Goal: Submit feedback/report problem: Submit feedback/report problem

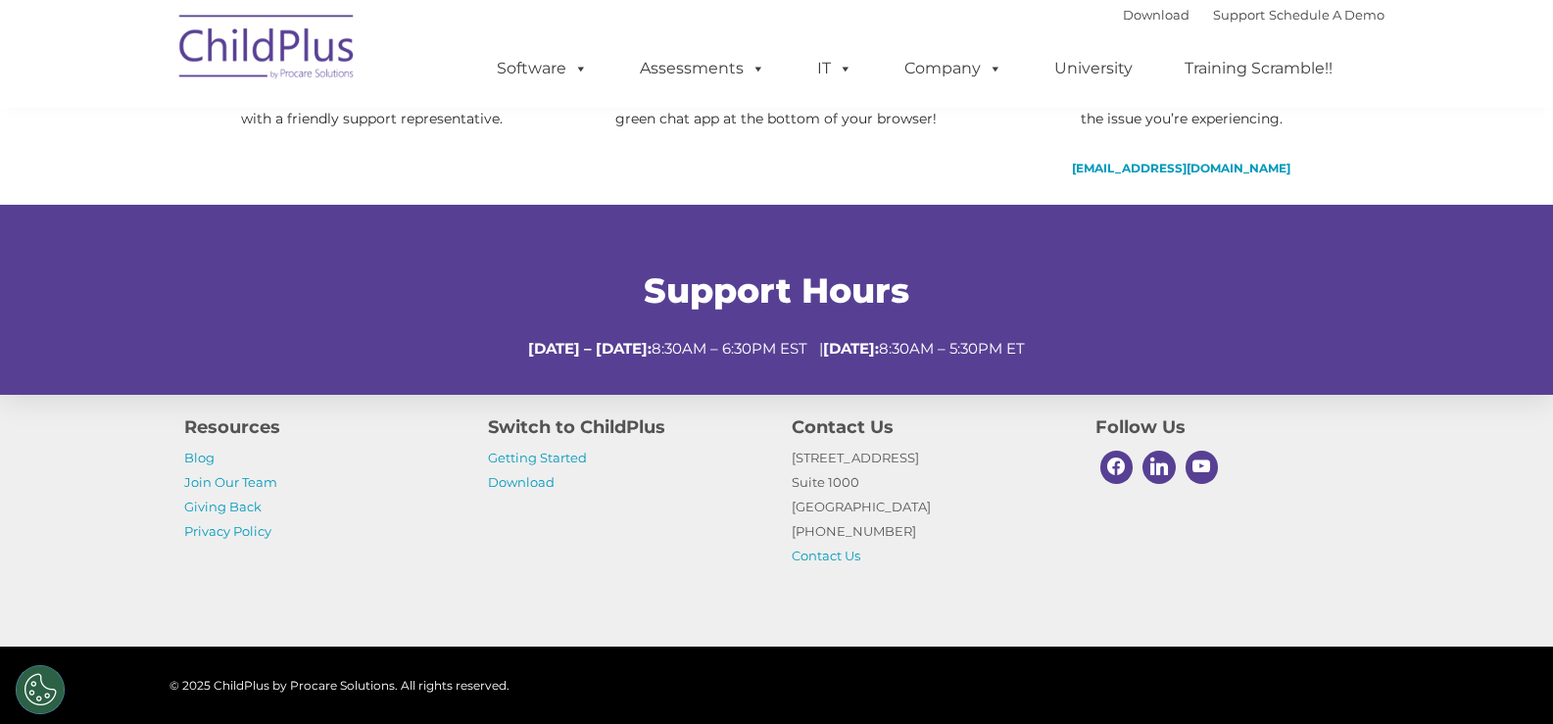
scroll to position [770, 0]
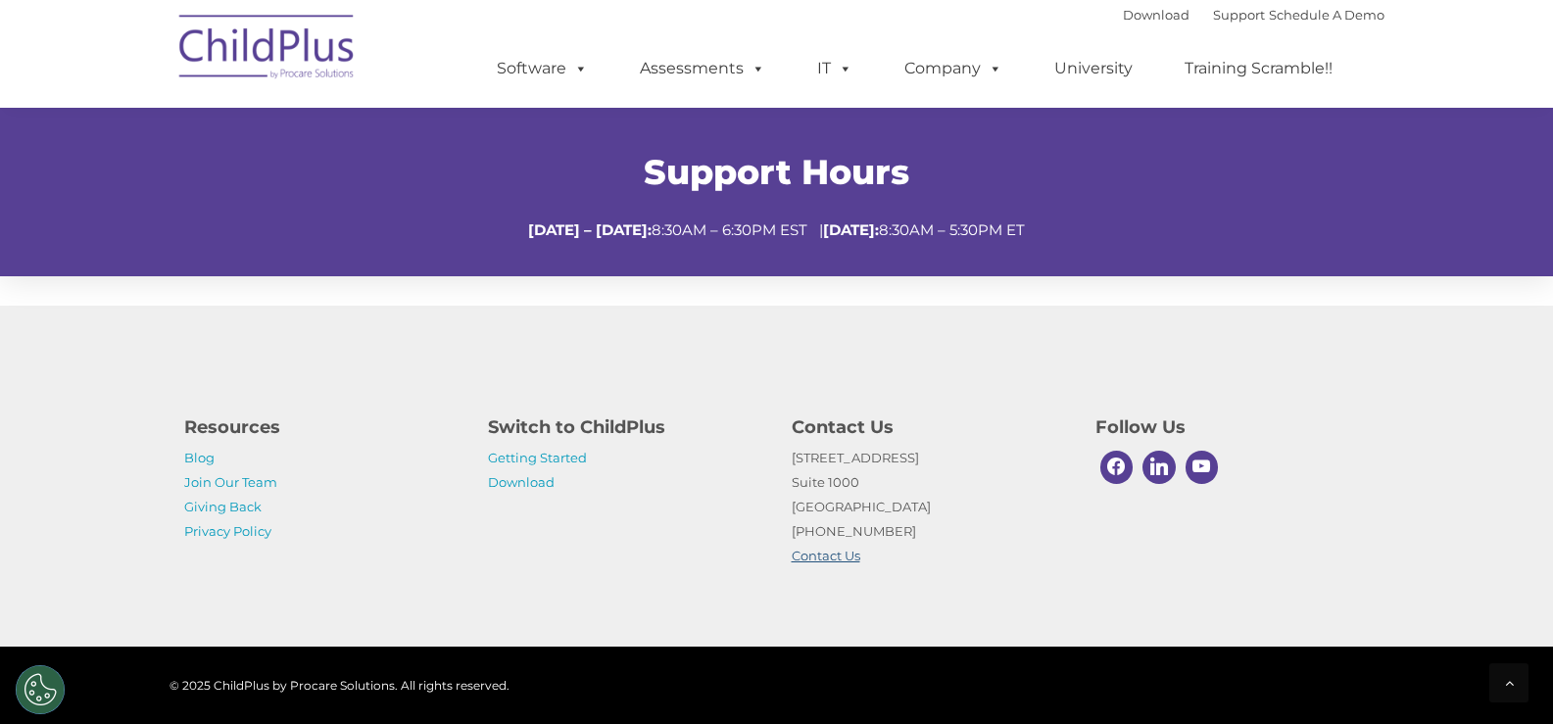
click at [841, 555] on link "Contact Us" at bounding box center [826, 556] width 69 height 16
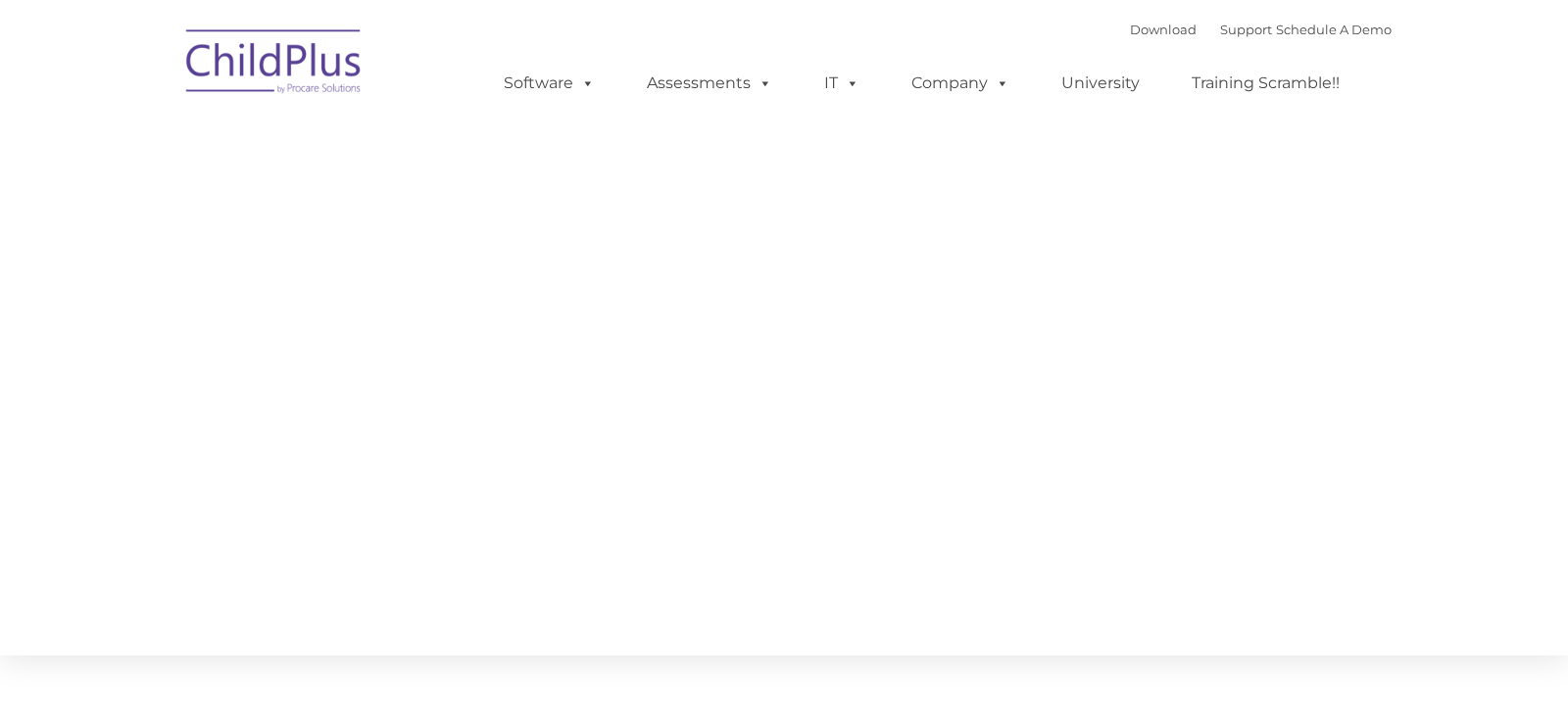
type input ""
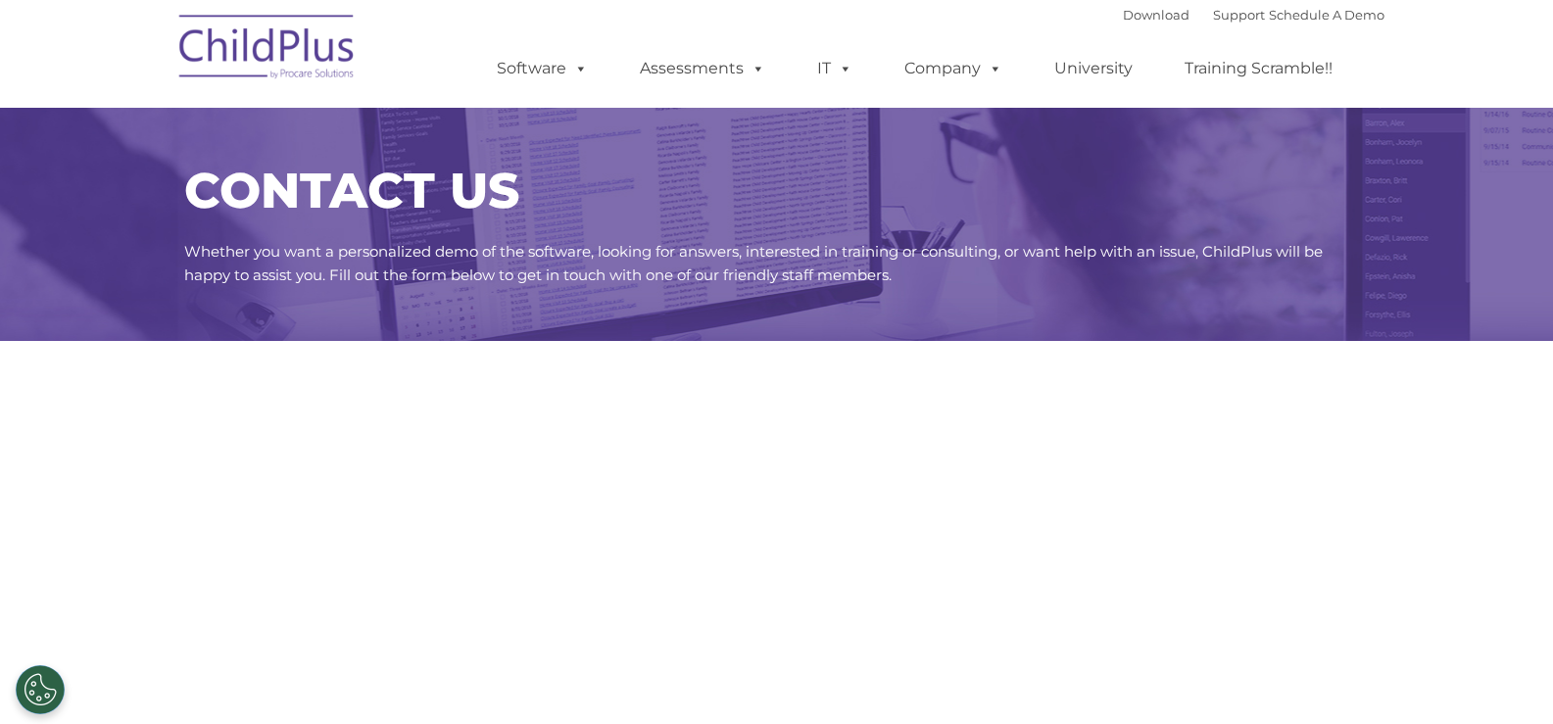
select select "MEDIUM"
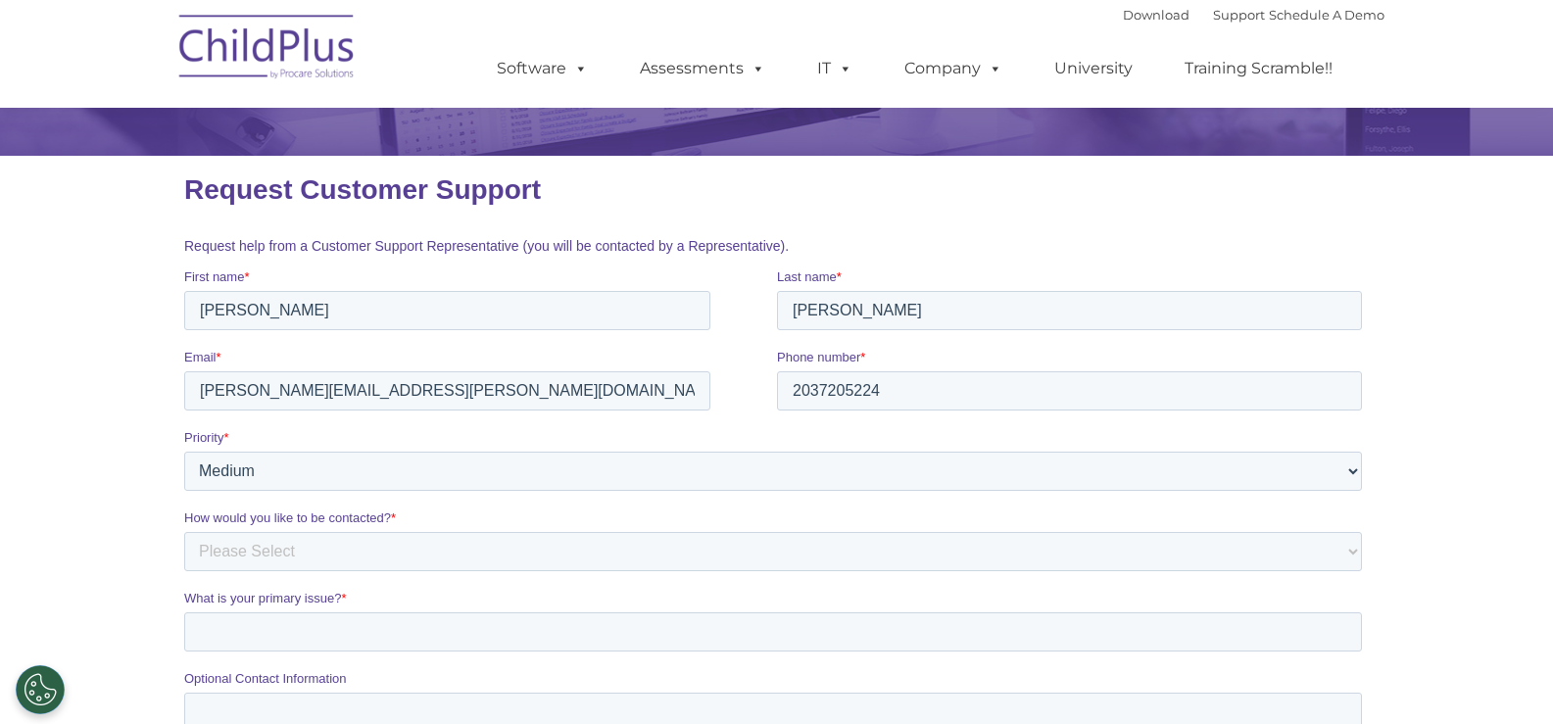
scroll to position [196, 0]
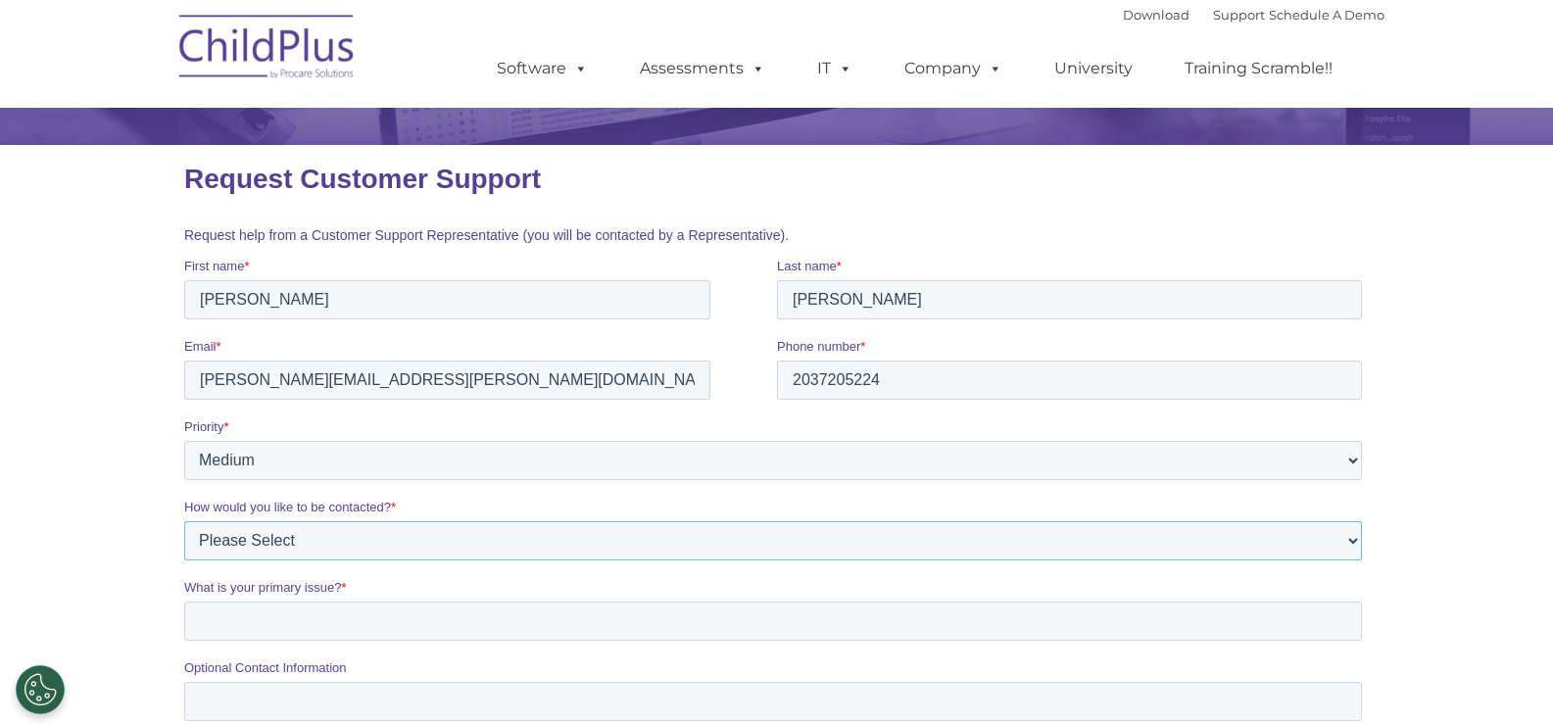
click at [395, 538] on select "Please Select Phone Email" at bounding box center [772, 540] width 1178 height 39
select select "Phone"
click at [183, 521] on select "Please Select Phone Email" at bounding box center [772, 540] width 1178 height 39
click at [233, 613] on input "What is your primary issue? *" at bounding box center [772, 621] width 1178 height 39
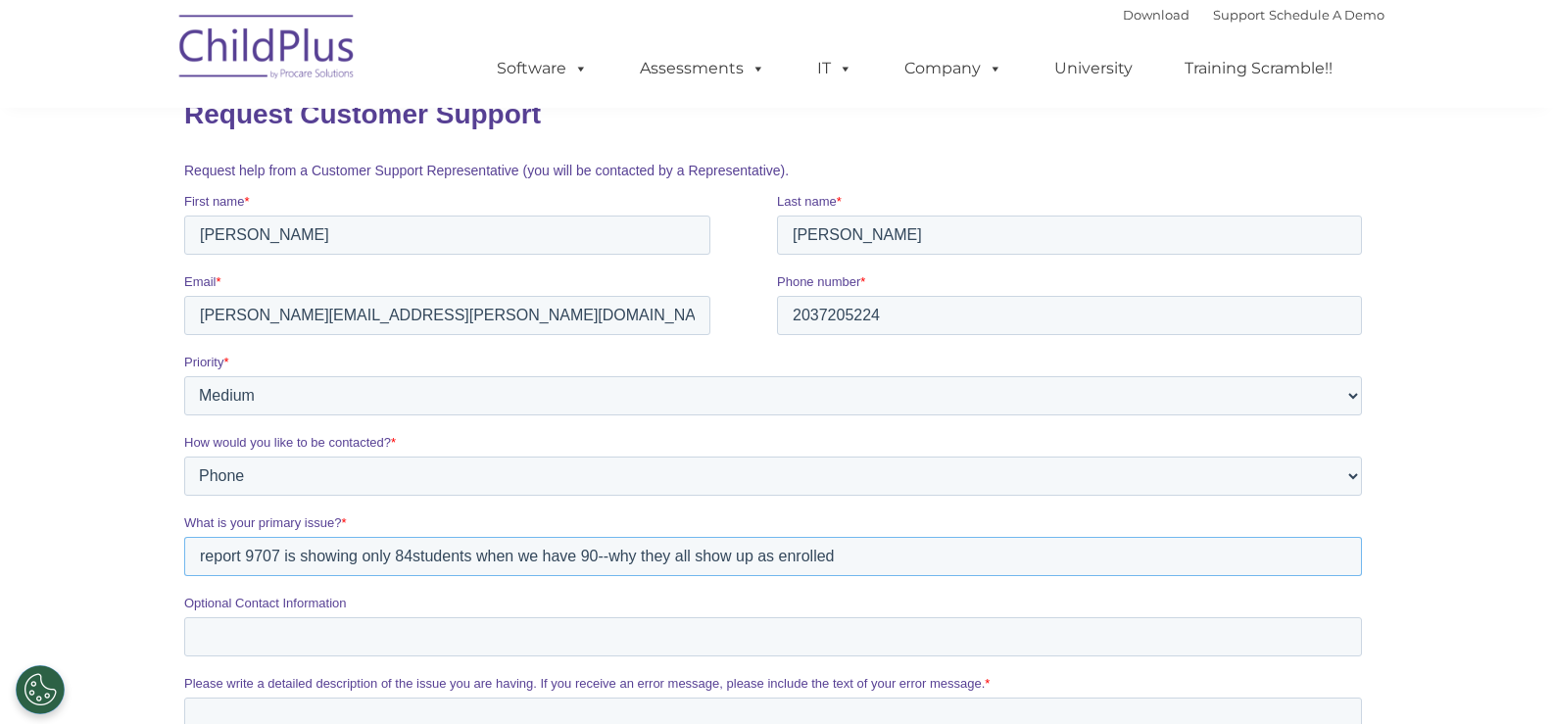
scroll to position [294, 0]
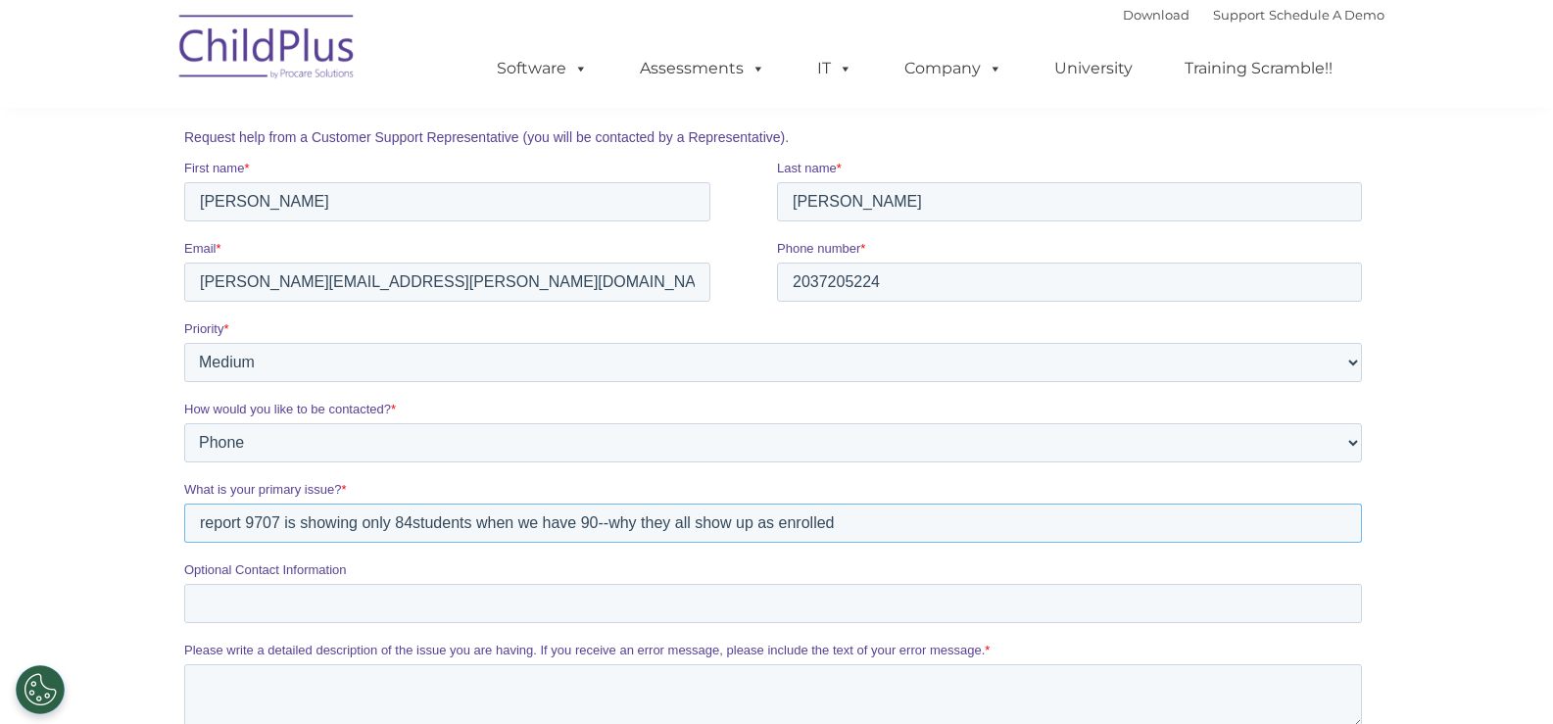
type input "report 9707 is showing only 84students when we have 90--why they all show up as…"
click at [201, 610] on input "Optional Contact Information" at bounding box center [772, 603] width 1178 height 39
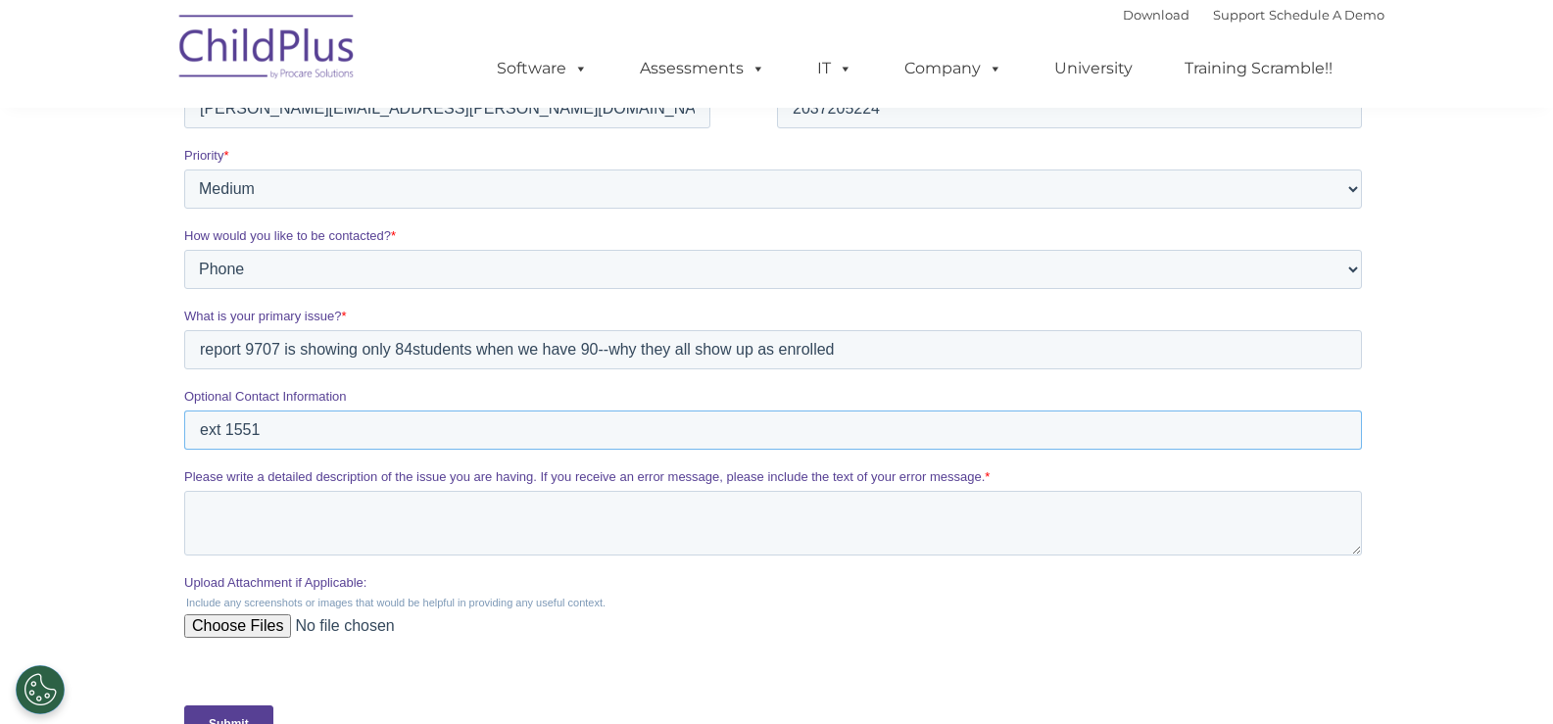
scroll to position [490, 0]
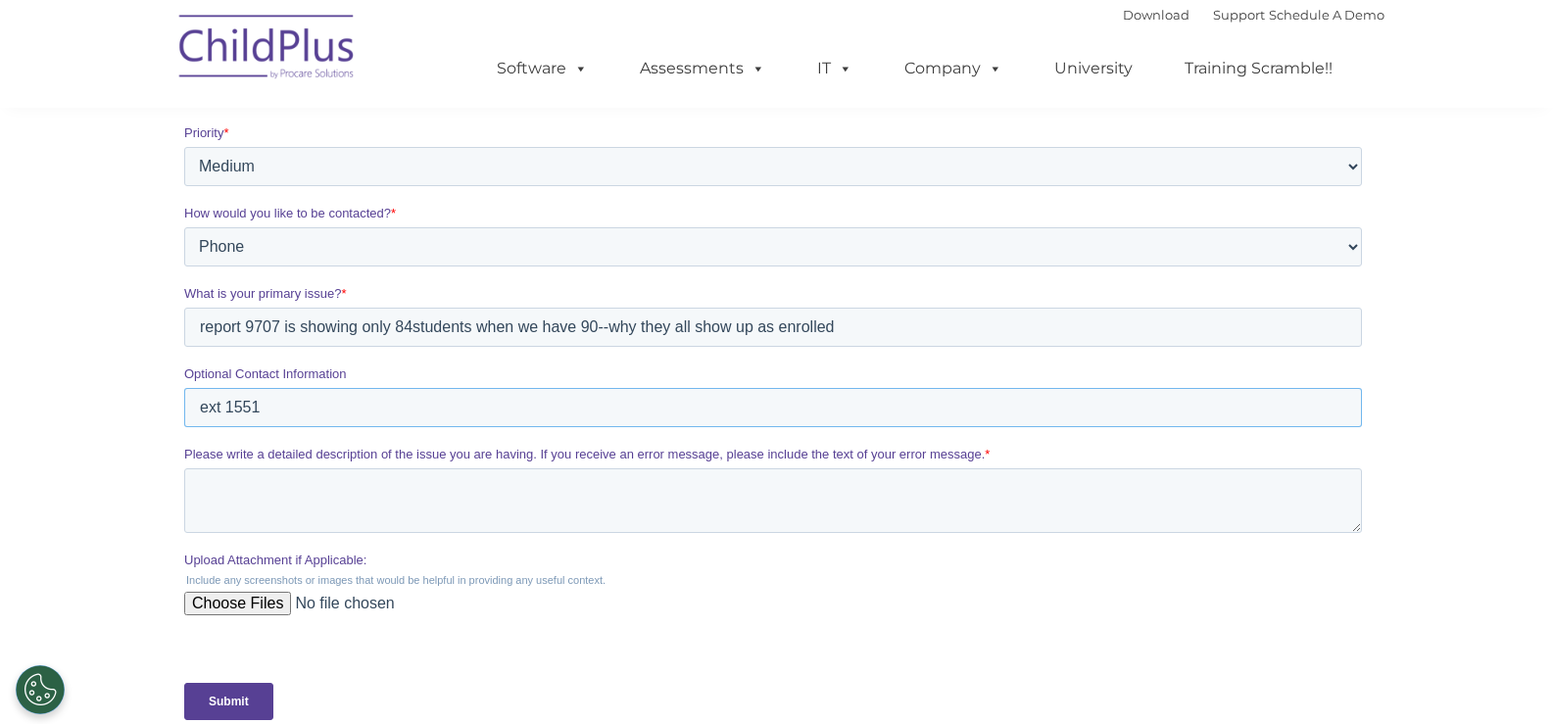
type input "ext 1551"
click at [236, 701] on input "Submit" at bounding box center [227, 701] width 89 height 37
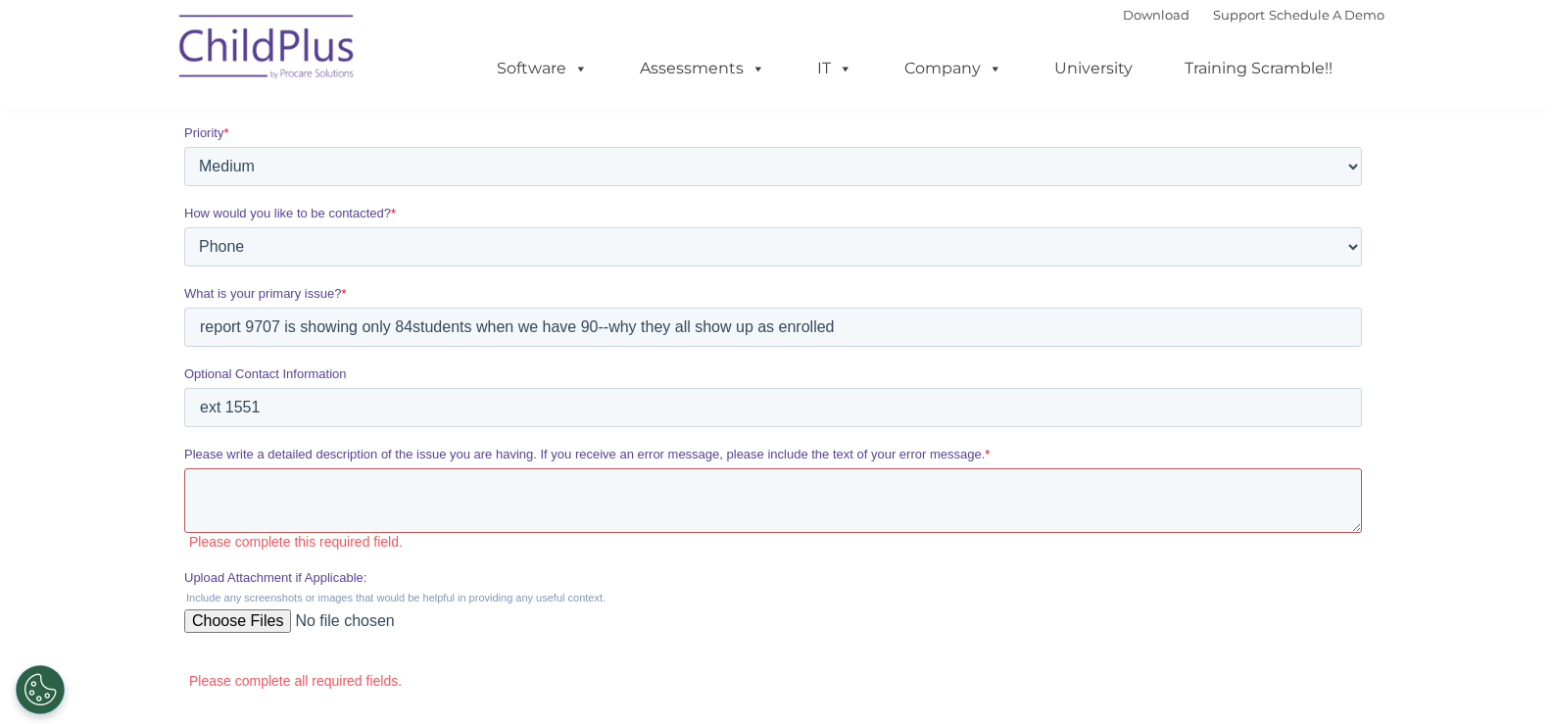
click at [363, 477] on textarea "Please write a detailed description of the issue you are having. If you receive…" at bounding box center [772, 500] width 1178 height 65
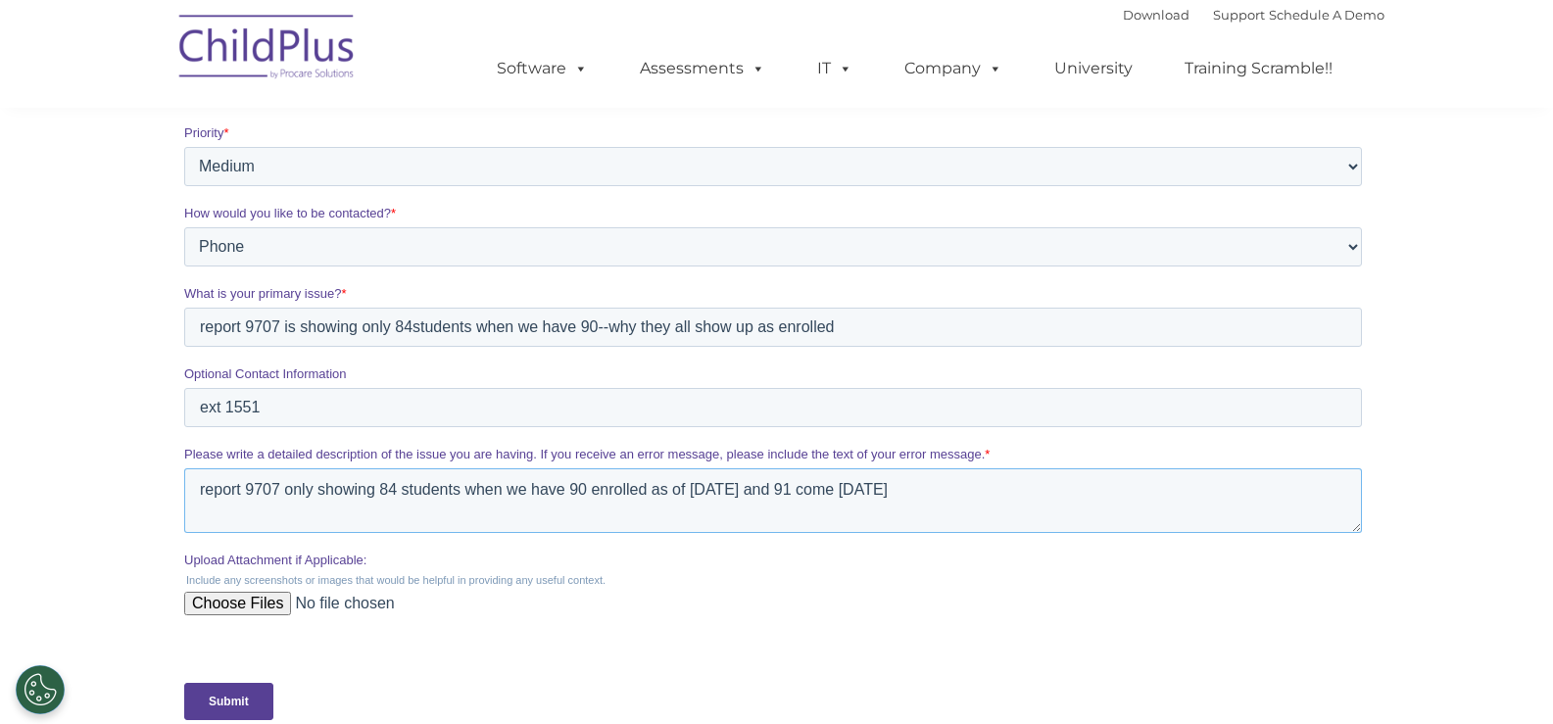
type textarea "report 9707 only showing 84 students when we have 90 enrolled as of today and 9…"
drag, startPoint x: 217, startPoint y: 696, endPoint x: 280, endPoint y: 379, distance: 322.9
click at [280, 384] on form "Request Customer Support Request help from a Customer Support Representative (y…" at bounding box center [776, 294] width 1186 height 886
click at [260, 156] on select "Please Select Low Medium High" at bounding box center [772, 166] width 1178 height 39
select select "HIGH"
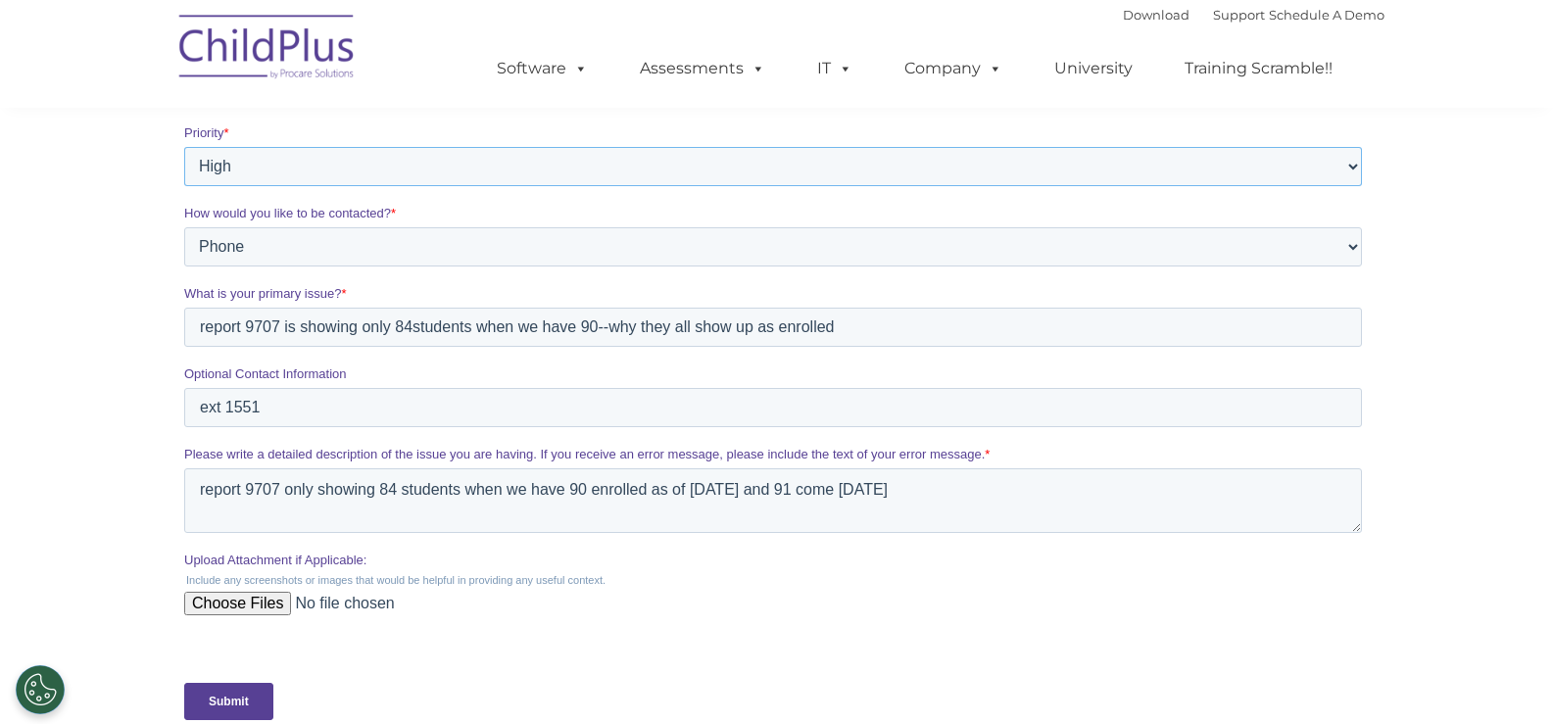
click at [183, 186] on select "Please Select Low Medium High" at bounding box center [772, 166] width 1178 height 39
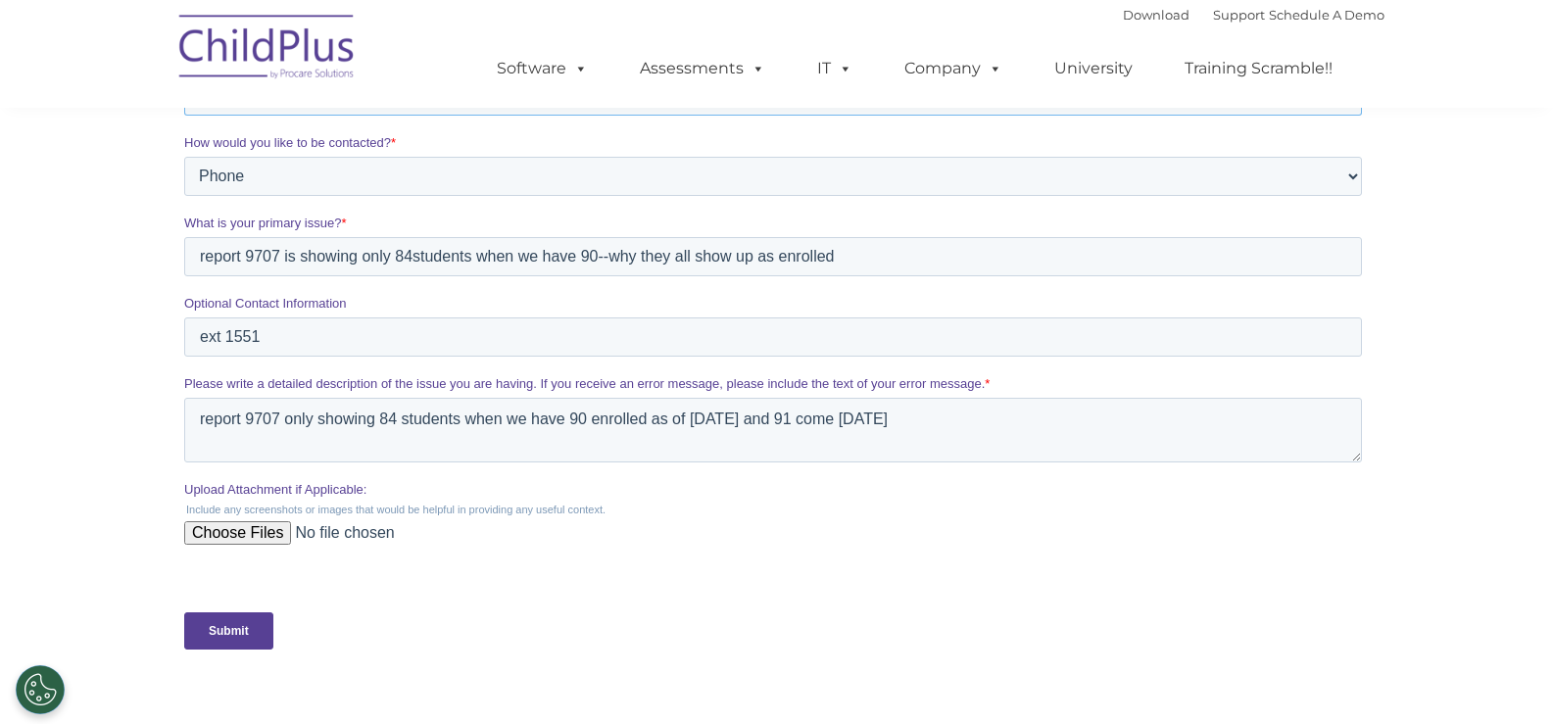
scroll to position [588, 0]
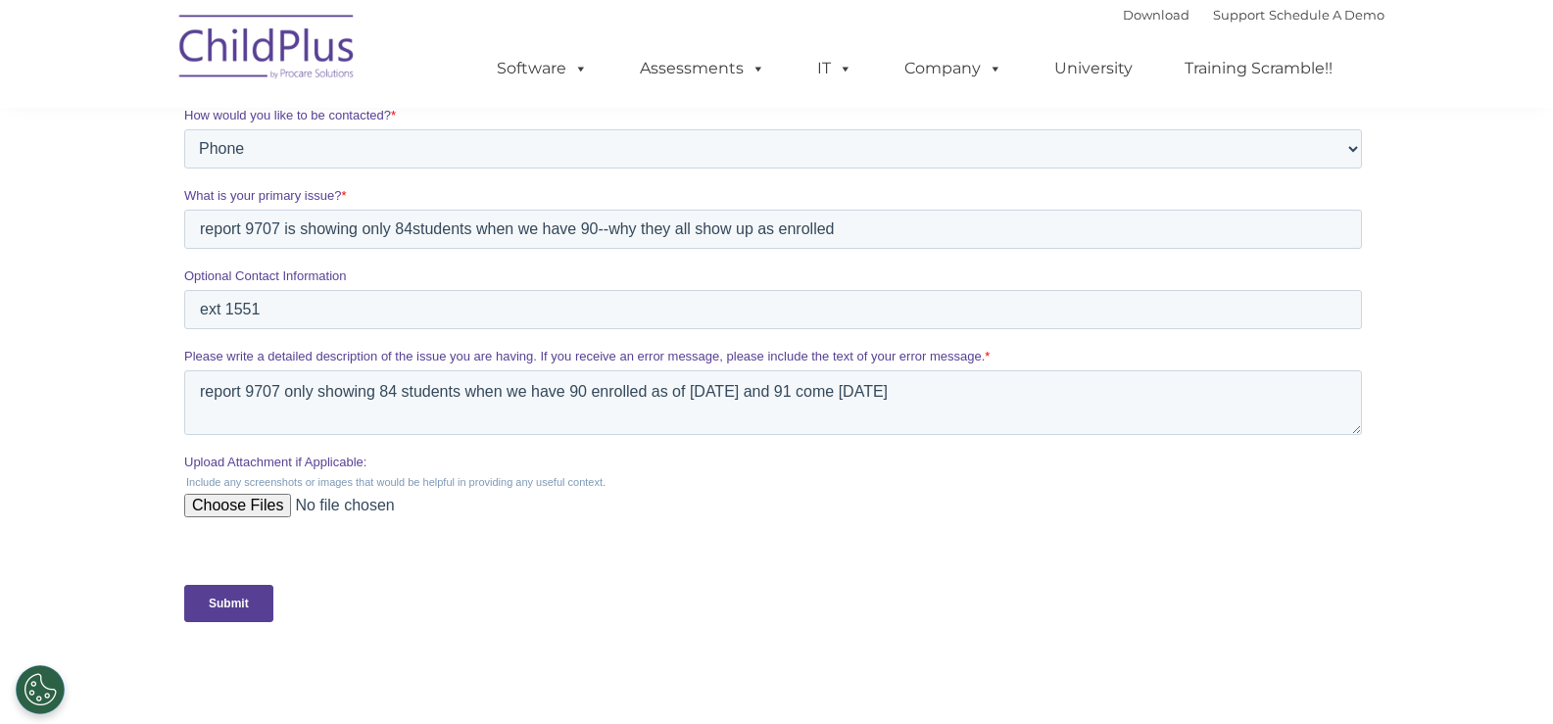
click at [238, 604] on input "Submit" at bounding box center [227, 603] width 89 height 37
